Goal: Check status: Check status

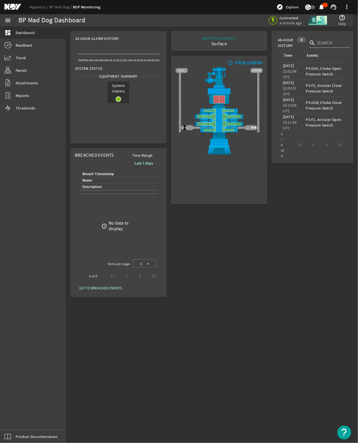
click at [218, 242] on div "BOP STACK STATUS Surface END OF WELL - ACTIVE STACK - info_outline VIEW LEGEND" at bounding box center [219, 164] width 101 height 271
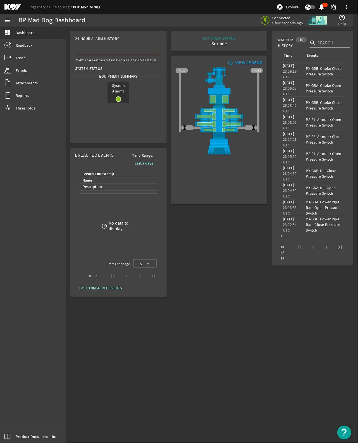
click at [160, 371] on mat-sidenav-content "BP Mad Dog Dashboard Connected a few seconds ago help_outline Help 24-Hour Alar…" at bounding box center [212, 235] width 292 height 416
